Goal: Navigation & Orientation: Find specific page/section

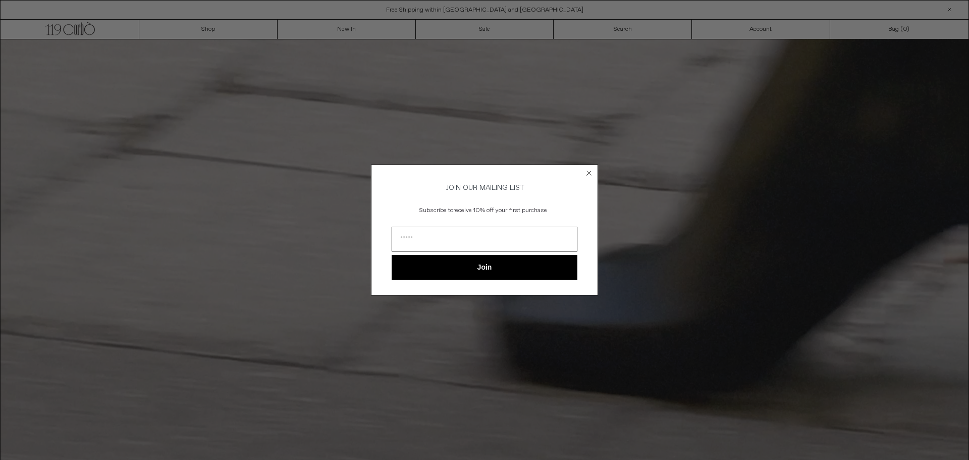
click at [590, 171] on icon "Close dialog" at bounding box center [589, 173] width 4 height 4
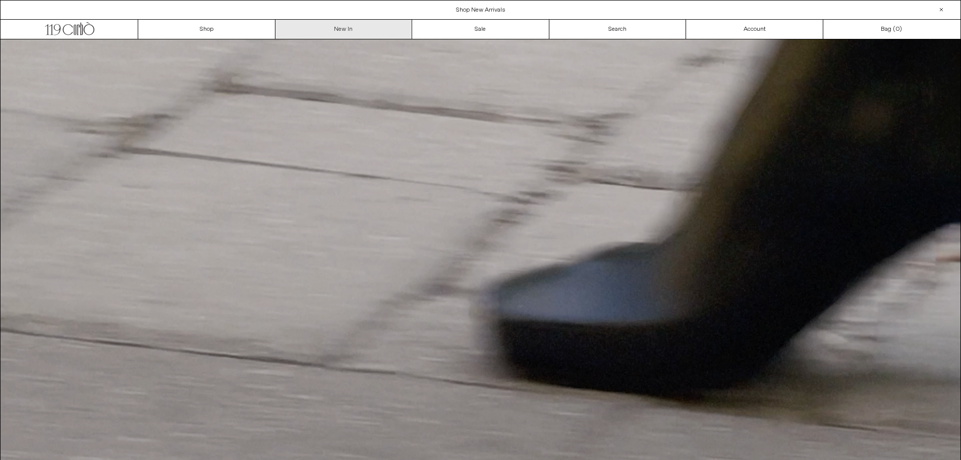
click at [349, 28] on link "New In" at bounding box center [344, 29] width 137 height 19
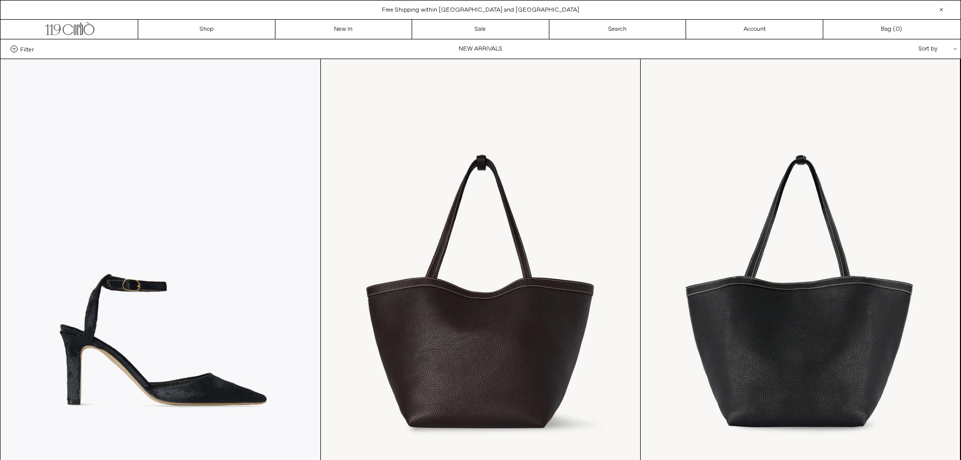
click at [28, 50] on span "Filter" at bounding box center [27, 48] width 14 height 7
click at [0, 0] on select "**********" at bounding box center [0, 0] width 0 height 0
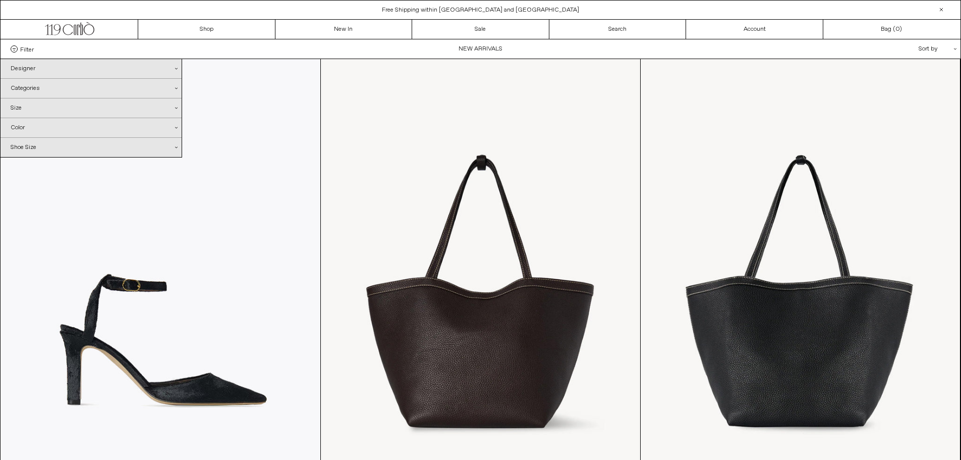
click at [18, 86] on div "Categories .cls-1{fill:#231f20}" at bounding box center [91, 88] width 181 height 19
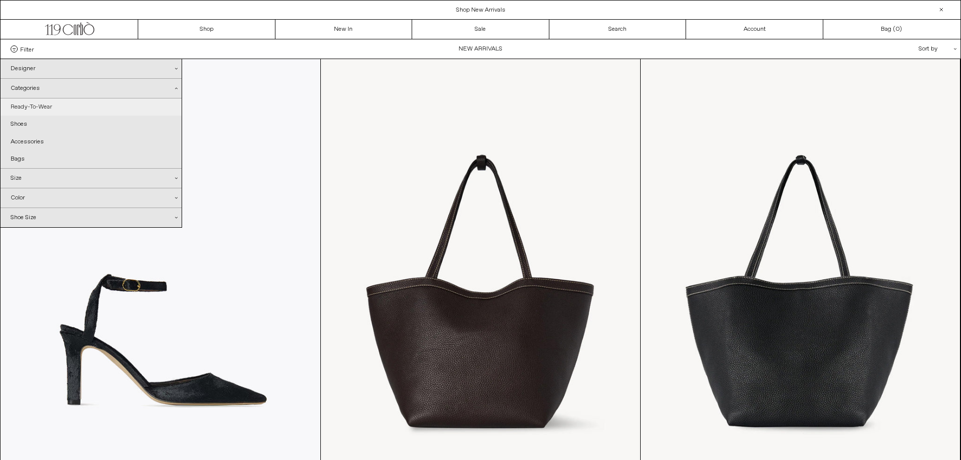
click at [24, 107] on link "Ready-To-Wear" at bounding box center [91, 106] width 181 height 17
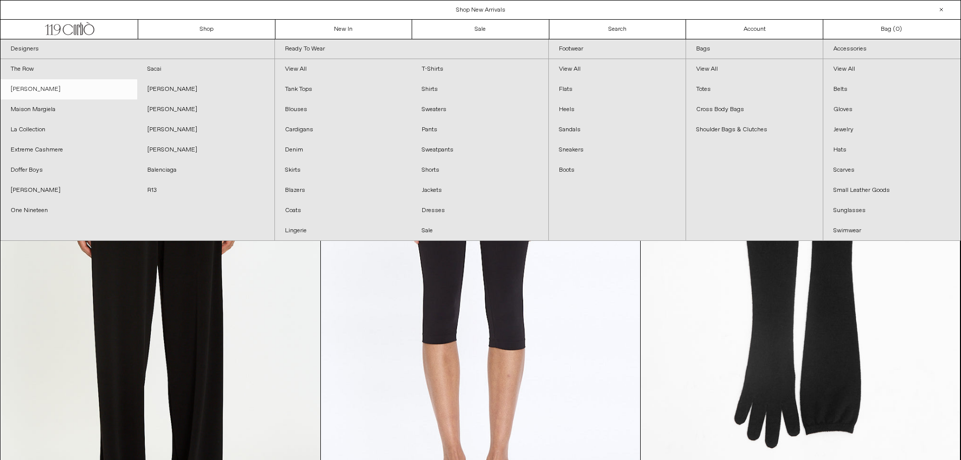
click at [36, 90] on link "[PERSON_NAME]" at bounding box center [69, 89] width 137 height 20
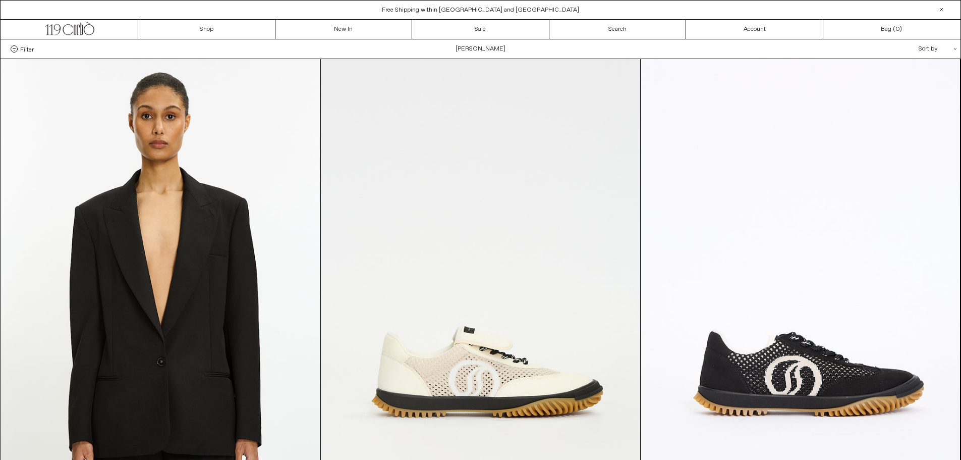
click at [14, 48] on span at bounding box center [14, 48] width 7 height 7
click at [0, 0] on select "**********" at bounding box center [0, 0] width 0 height 0
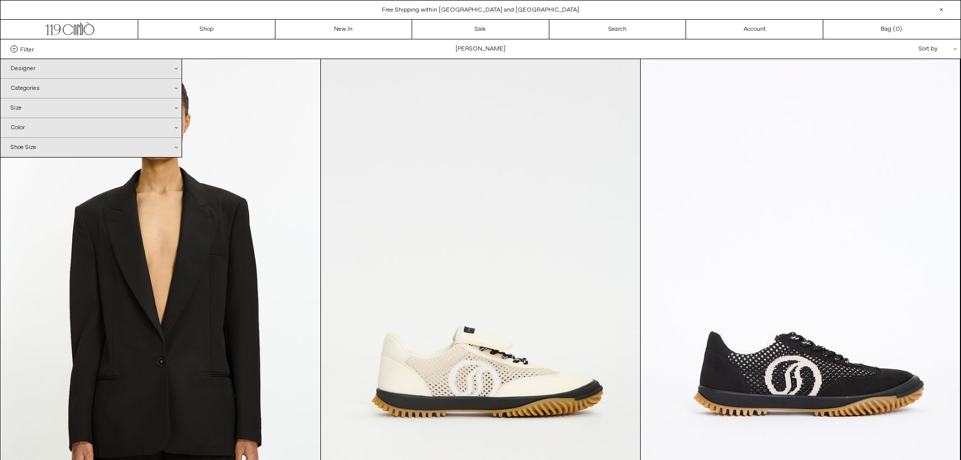
click at [19, 86] on div "Categories .cls-1{fill:#231f20}" at bounding box center [91, 88] width 181 height 19
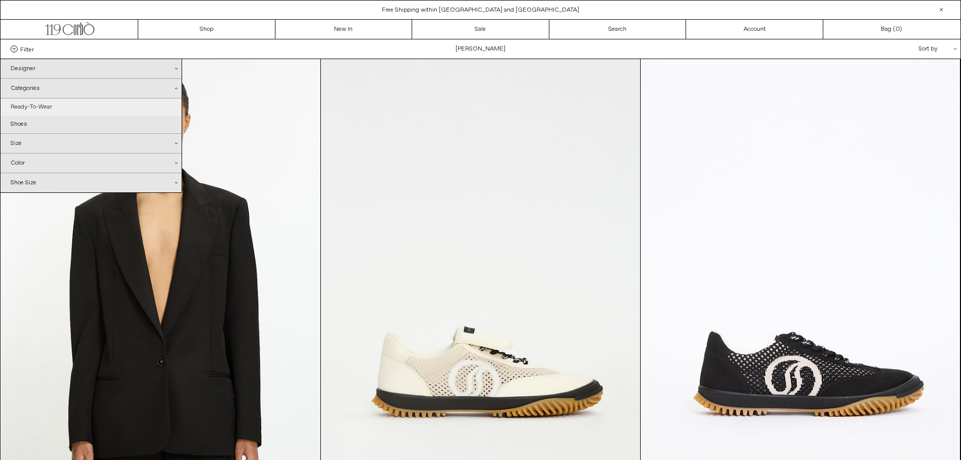
click at [23, 107] on link "Ready-To-Wear" at bounding box center [91, 106] width 181 height 17
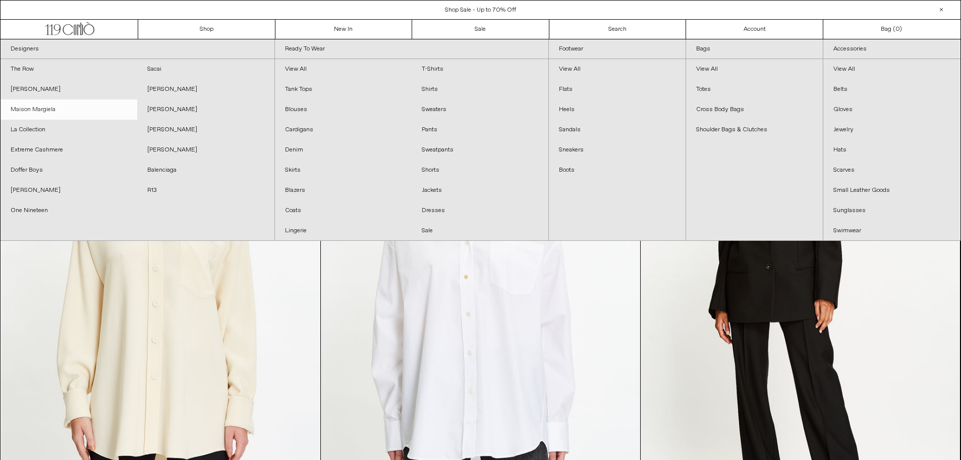
click at [37, 105] on link "Maison Margiela" at bounding box center [69, 109] width 137 height 20
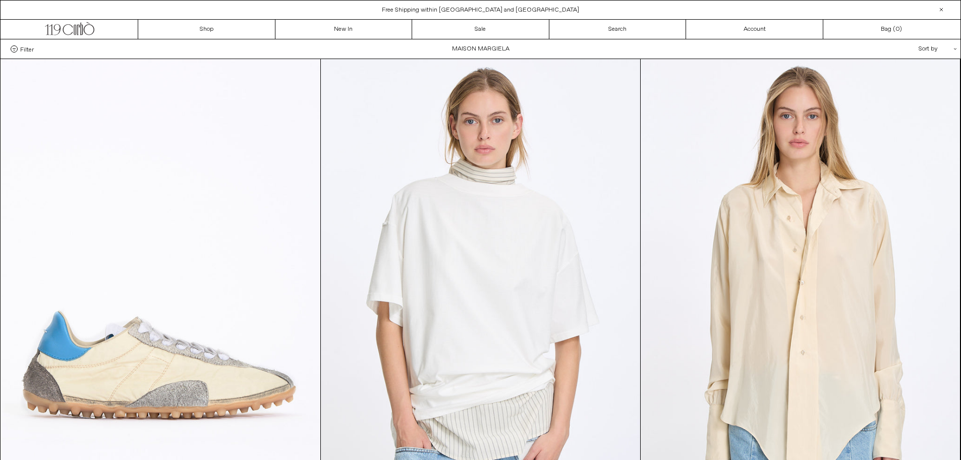
click at [28, 50] on span "Filter" at bounding box center [27, 48] width 14 height 7
click at [0, 0] on select "**********" at bounding box center [0, 0] width 0 height 0
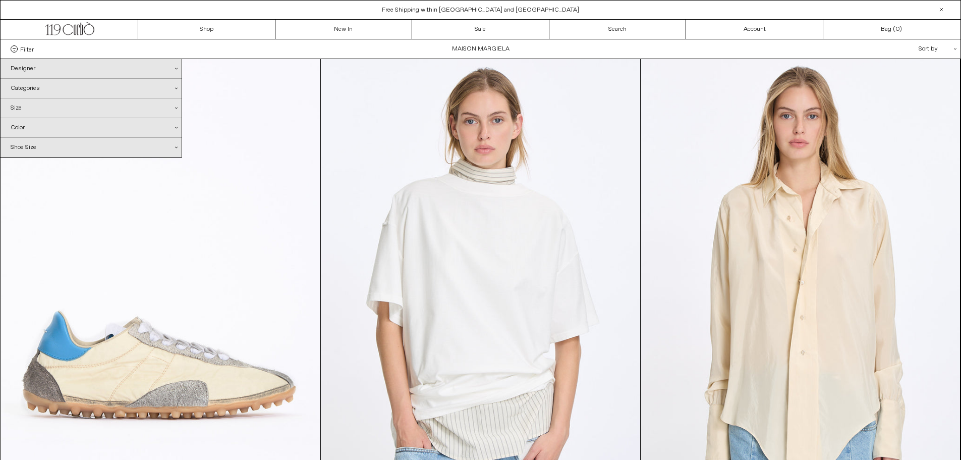
click at [31, 87] on div "Categories .cls-1{fill:#231f20}" at bounding box center [91, 88] width 181 height 19
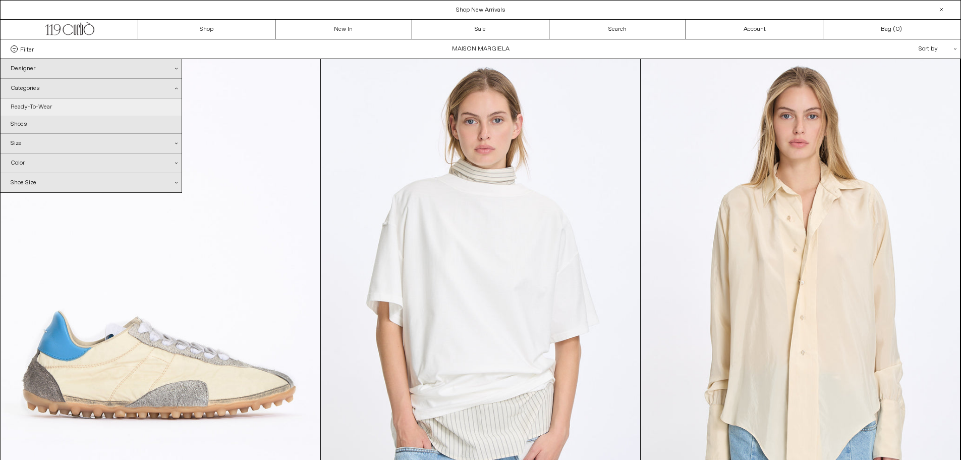
click at [34, 105] on link "Ready-To-Wear" at bounding box center [91, 106] width 181 height 17
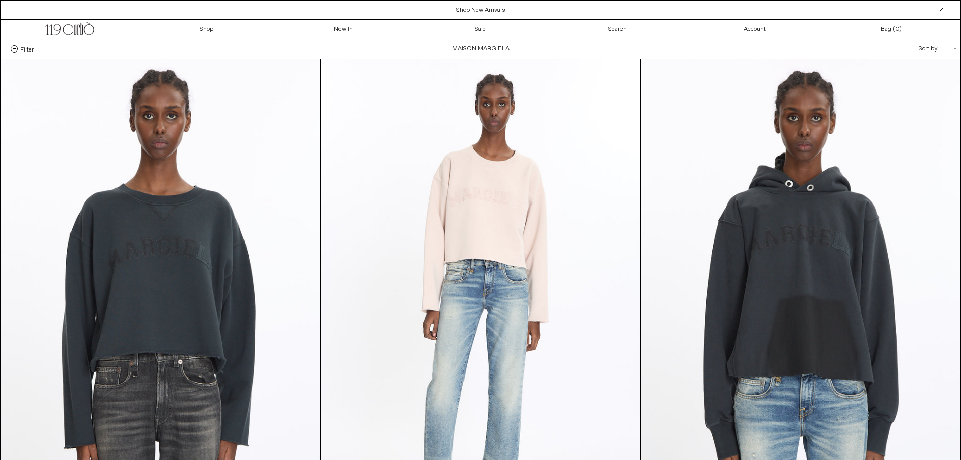
click at [26, 49] on span "Filter" at bounding box center [27, 48] width 14 height 7
click at [0, 0] on select "**********" at bounding box center [0, 0] width 0 height 0
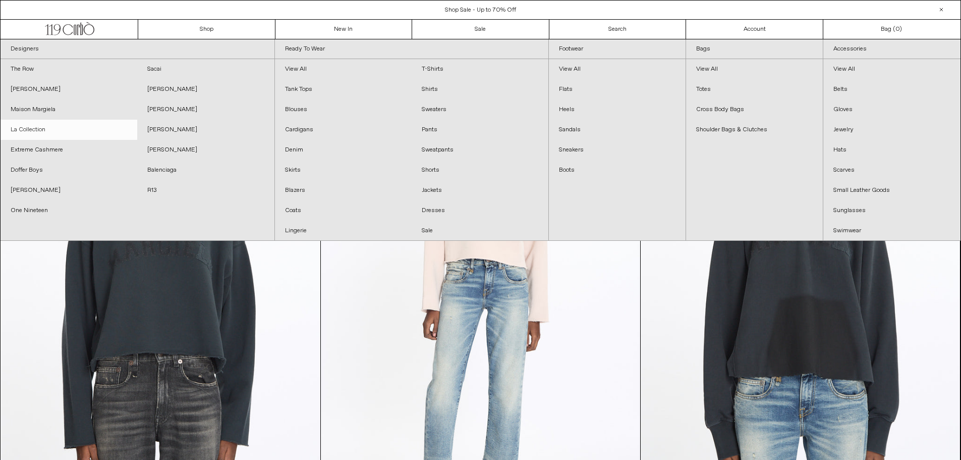
click at [30, 129] on link "La Collection" at bounding box center [69, 130] width 137 height 20
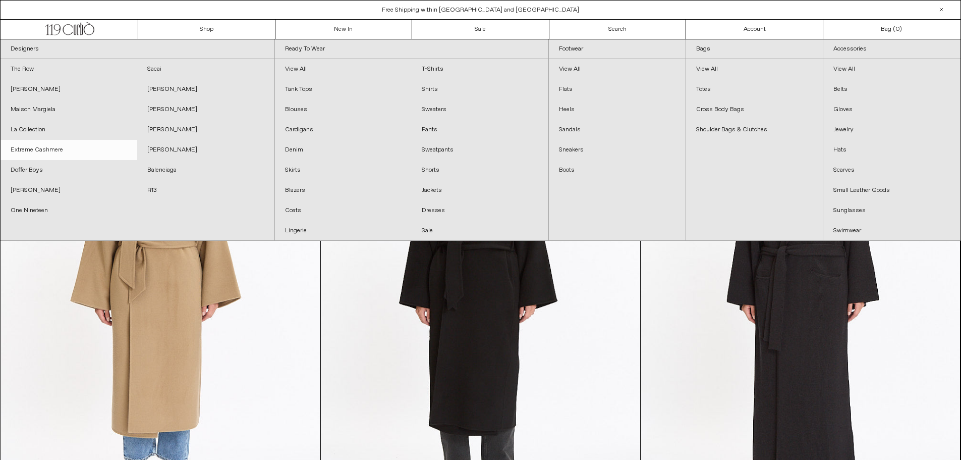
click at [67, 151] on link "Extreme Cashmere" at bounding box center [69, 150] width 137 height 20
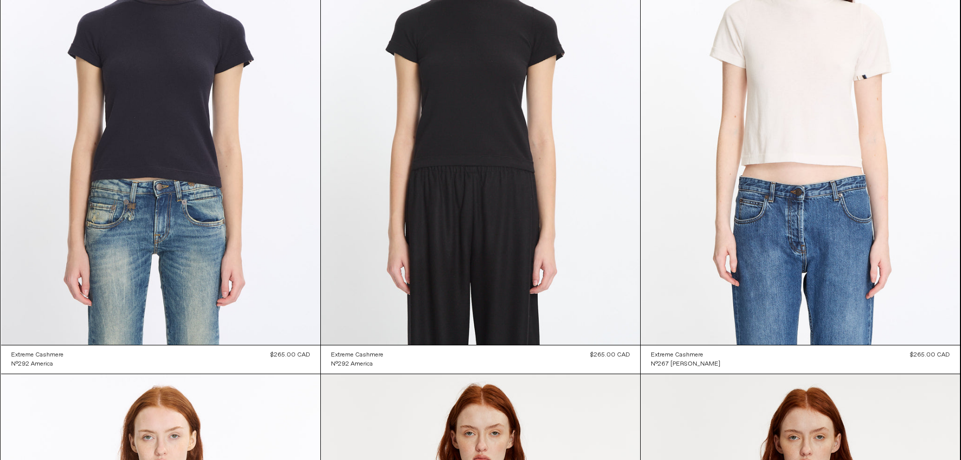
scroll to position [8546, 0]
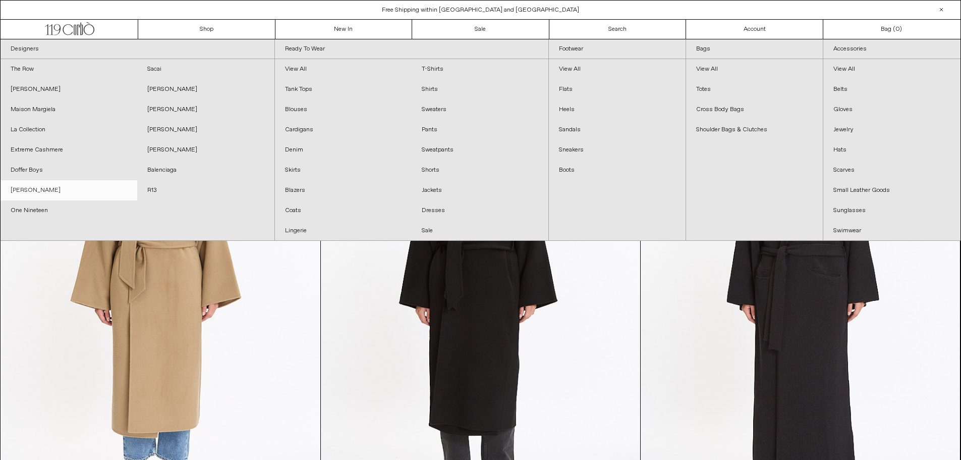
click at [65, 189] on link "[PERSON_NAME]" at bounding box center [69, 190] width 137 height 20
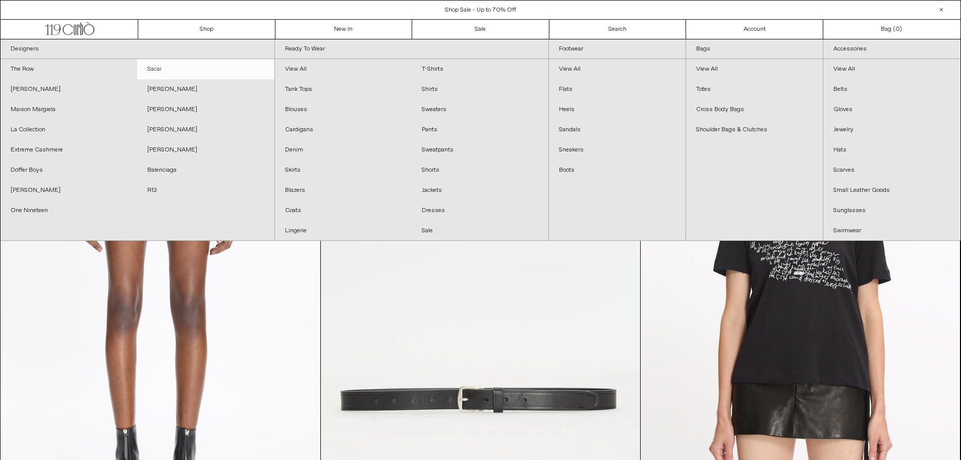
click at [158, 65] on link "Sacai" at bounding box center [205, 69] width 137 height 20
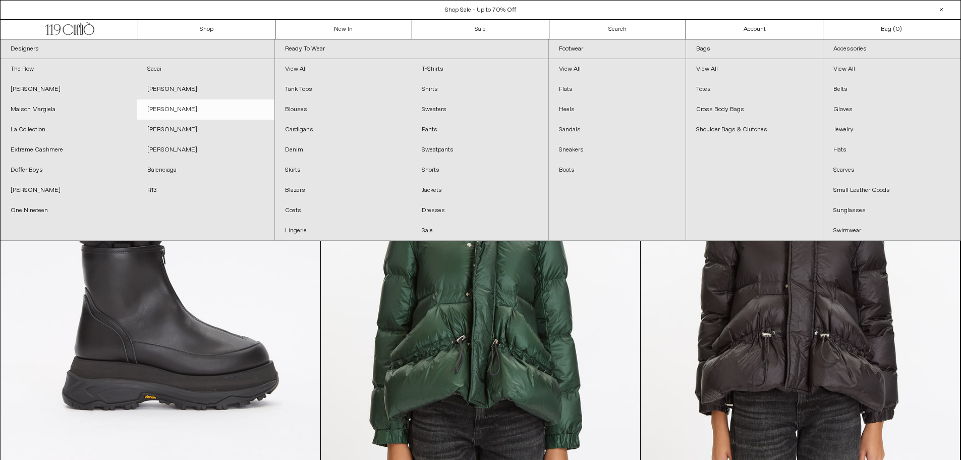
click at [188, 105] on link "[PERSON_NAME]" at bounding box center [205, 109] width 137 height 20
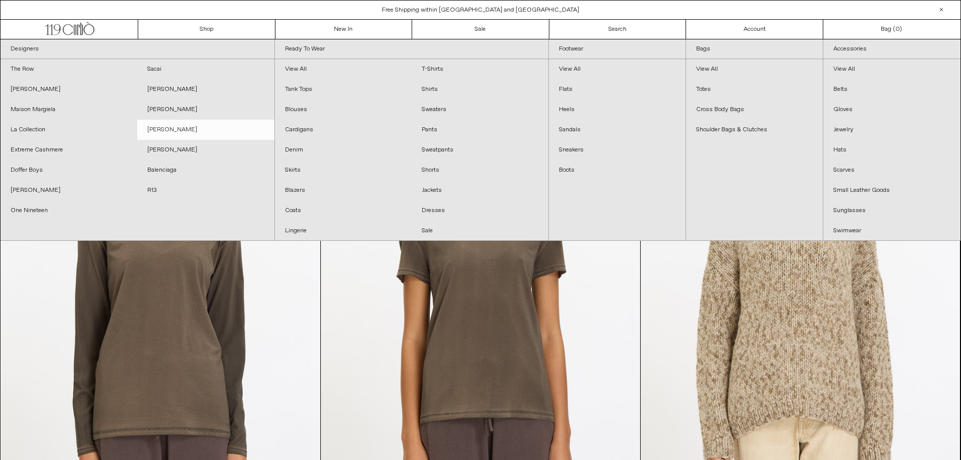
click at [155, 129] on link "[PERSON_NAME]" at bounding box center [205, 130] width 137 height 20
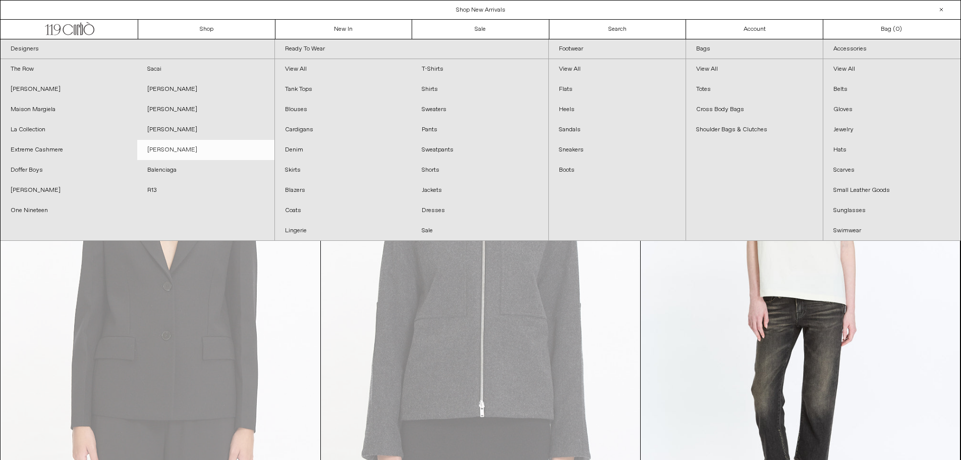
click at [163, 147] on link "[PERSON_NAME]" at bounding box center [205, 150] width 137 height 20
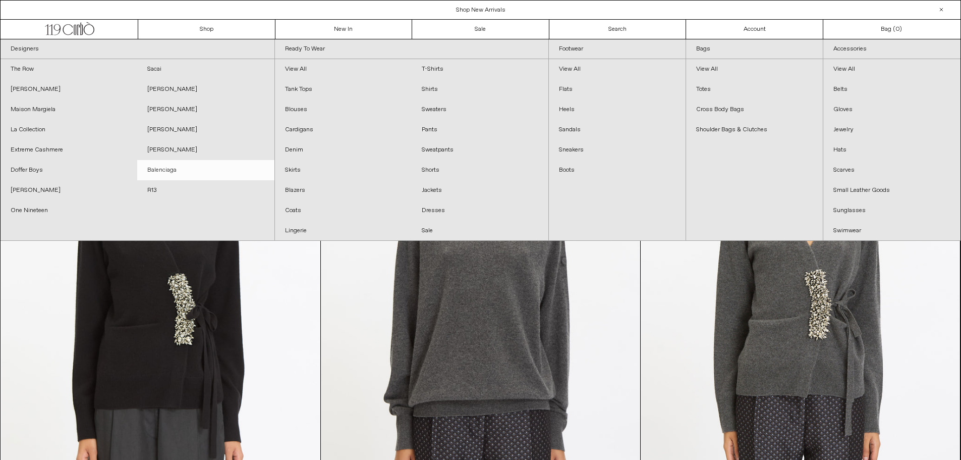
click at [169, 172] on link "Balenciaga" at bounding box center [205, 170] width 137 height 20
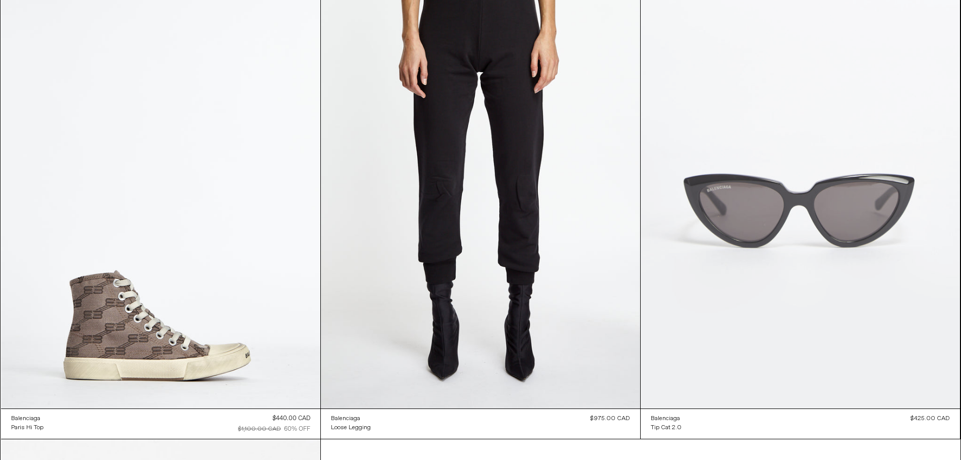
scroll to position [12602, 0]
